Goal: Task Accomplishment & Management: Use online tool/utility

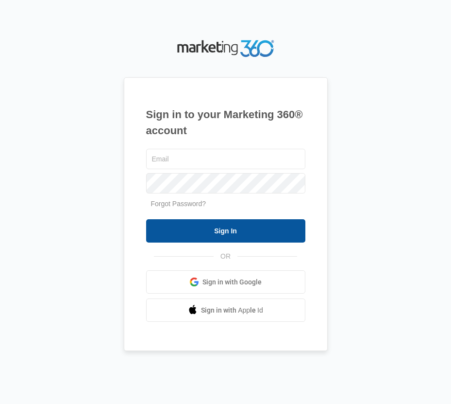
type input "[EMAIL_ADDRESS][DOMAIN_NAME]"
click at [237, 232] on input "Sign In" at bounding box center [225, 230] width 159 height 23
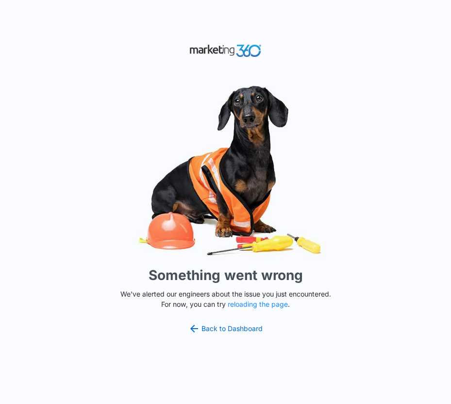
click at [226, 335] on div "Something went wrong We've alerted our engineers about the issue you just encou…" at bounding box center [225, 202] width 451 height 404
click at [226, 329] on link "Back to Dashboard" at bounding box center [225, 328] width 75 height 12
